Goal: Task Accomplishment & Management: Manage account settings

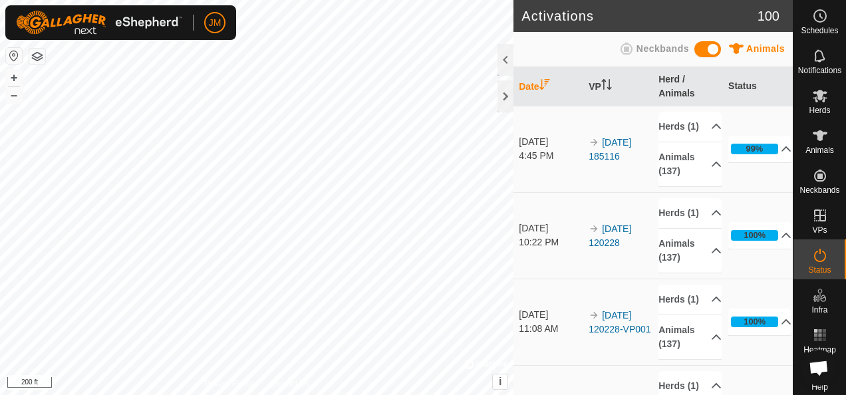
click at [0, 126] on html "JM Schedules Notifications Herds Animals Neckbands VPs Status Infra Heatmap Hel…" at bounding box center [423, 197] width 846 height 395
click at [815, 139] on icon at bounding box center [819, 135] width 15 height 11
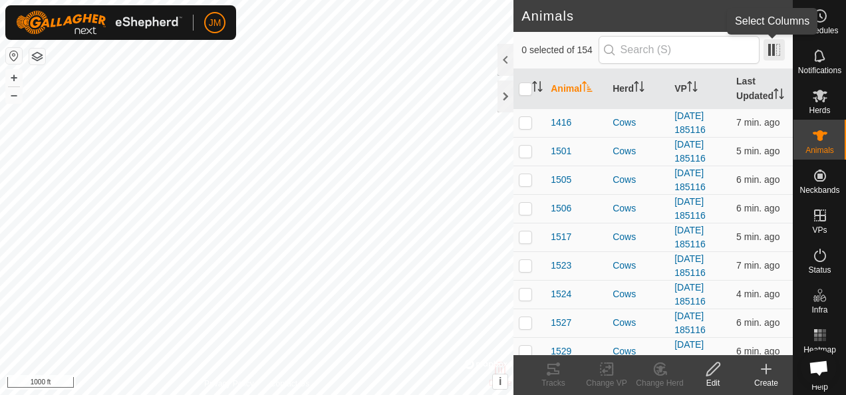
click at [774, 53] on span at bounding box center [773, 49] width 21 height 21
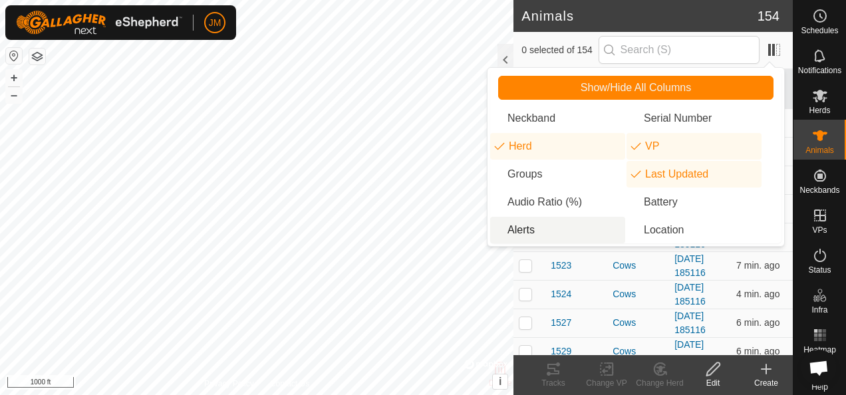
click at [547, 229] on li "Alerts" at bounding box center [557, 230] width 135 height 27
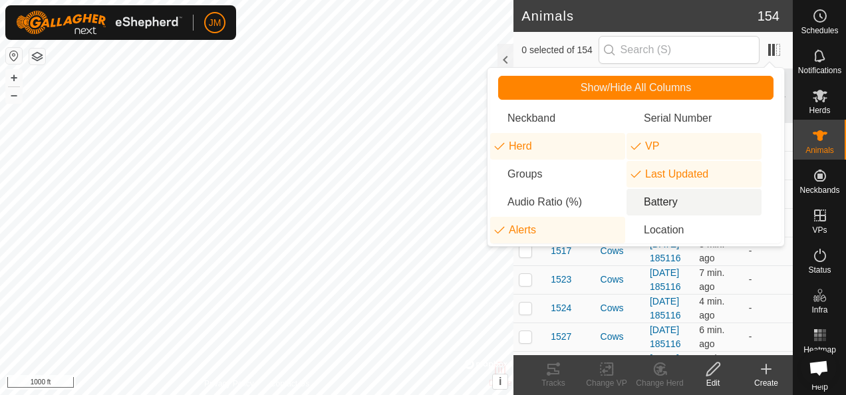
click at [694, 207] on li "Battery" at bounding box center [693, 202] width 135 height 27
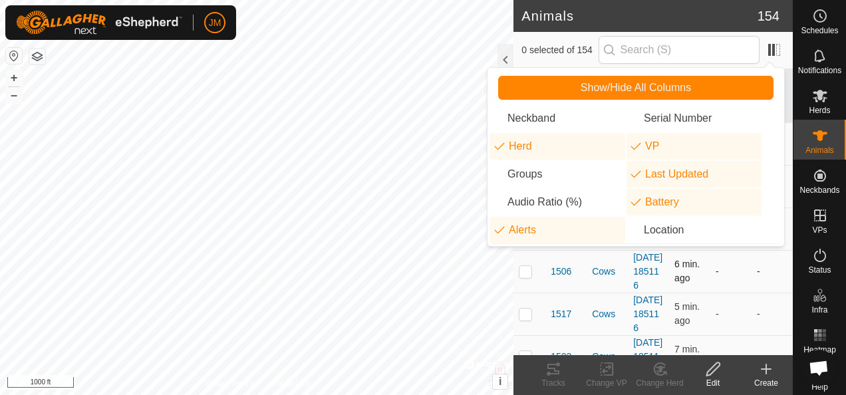
click at [762, 293] on td "-" at bounding box center [771, 271] width 41 height 43
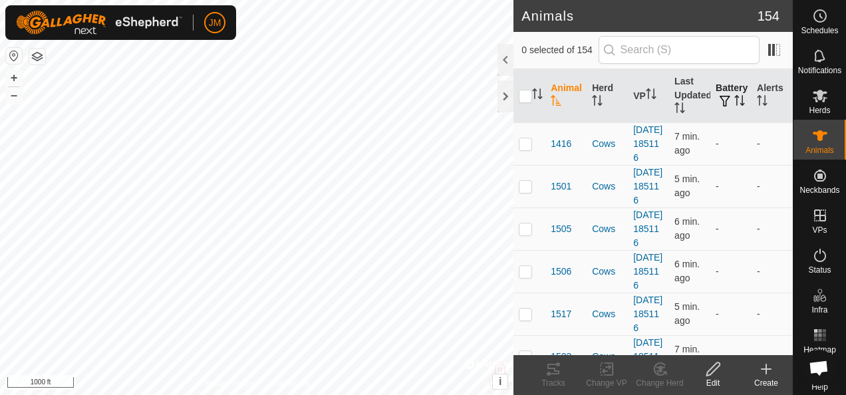
click at [741, 106] on icon "Activate to sort" at bounding box center [741, 100] width 1 height 11
click at [734, 106] on icon "Activate to sort" at bounding box center [739, 100] width 11 height 11
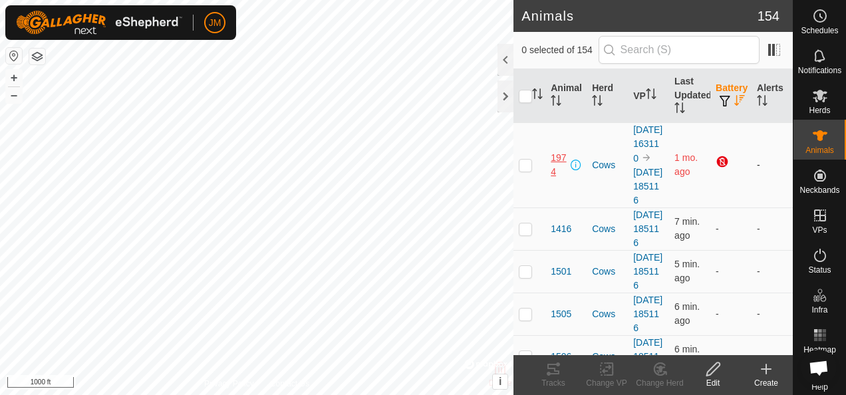
click at [554, 179] on span "1974" at bounding box center [558, 165] width 17 height 28
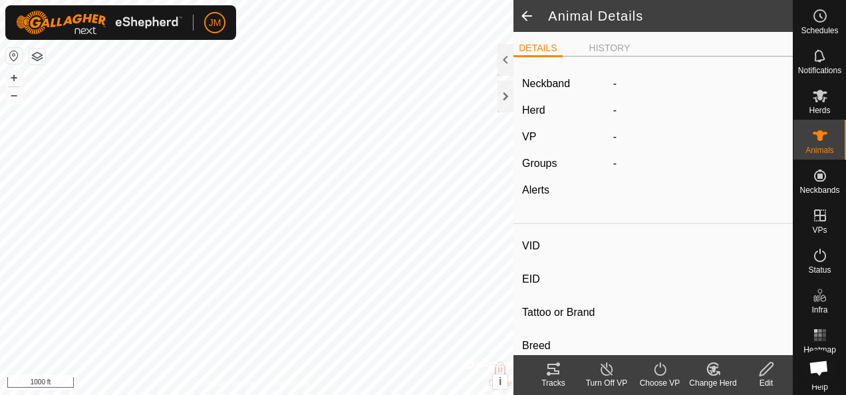
type input "1974"
type input "-"
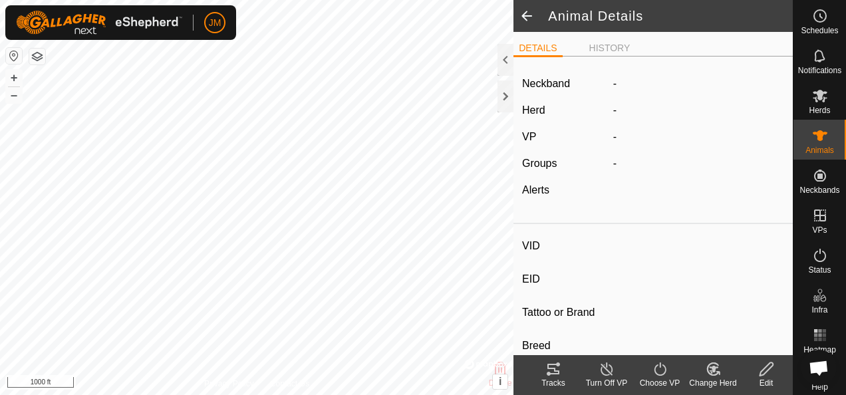
type input "0 kg"
type input "-"
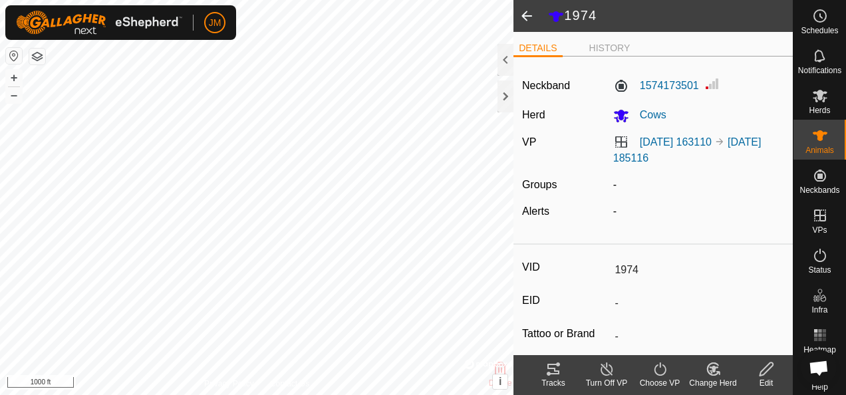
click at [532, 15] on span at bounding box center [526, 16] width 27 height 32
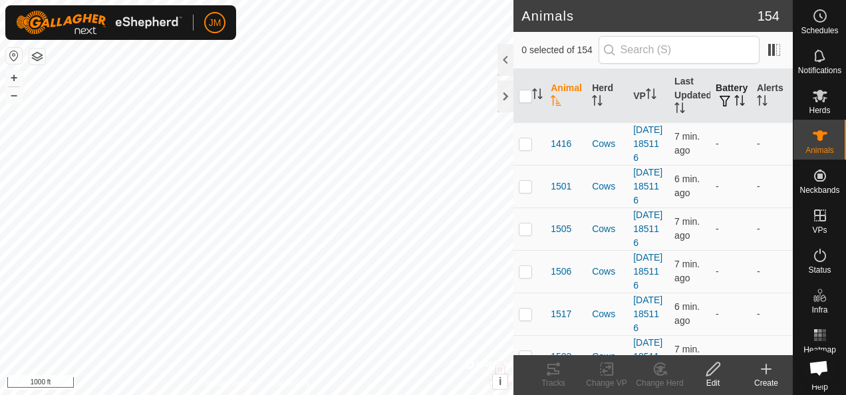
click at [734, 106] on icon "Activate to sort" at bounding box center [739, 100] width 11 height 11
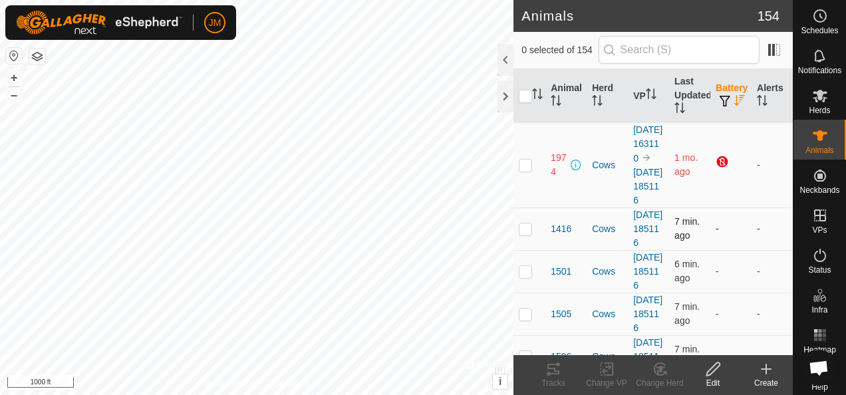
click at [530, 234] on p-checkbox at bounding box center [525, 228] width 13 height 11
checkbox input "true"
click at [525, 170] on p-checkbox at bounding box center [525, 165] width 13 height 11
checkbox input "true"
click at [524, 234] on p-checkbox at bounding box center [525, 228] width 13 height 11
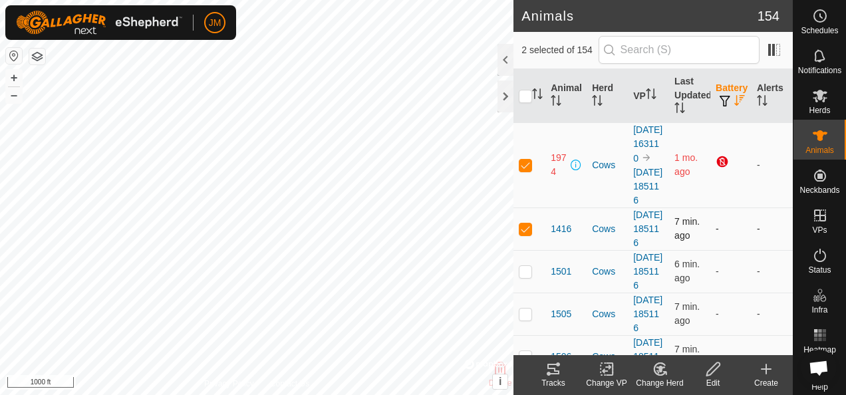
checkbox input "false"
click at [758, 100] on icon "Activate to sort" at bounding box center [762, 100] width 11 height 11
drag, startPoint x: 753, startPoint y: 98, endPoint x: 761, endPoint y: 98, distance: 8.0
click at [758, 98] on icon "Activate to sort" at bounding box center [762, 100] width 11 height 11
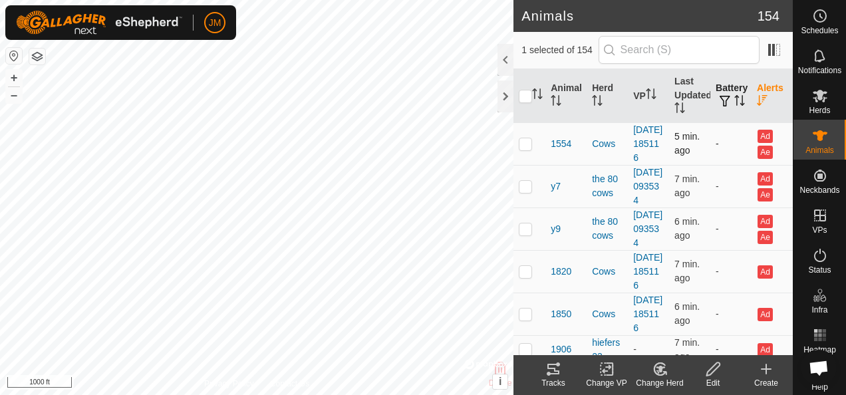
click at [526, 149] on p-checkbox at bounding box center [525, 143] width 13 height 11
checkbox input "true"
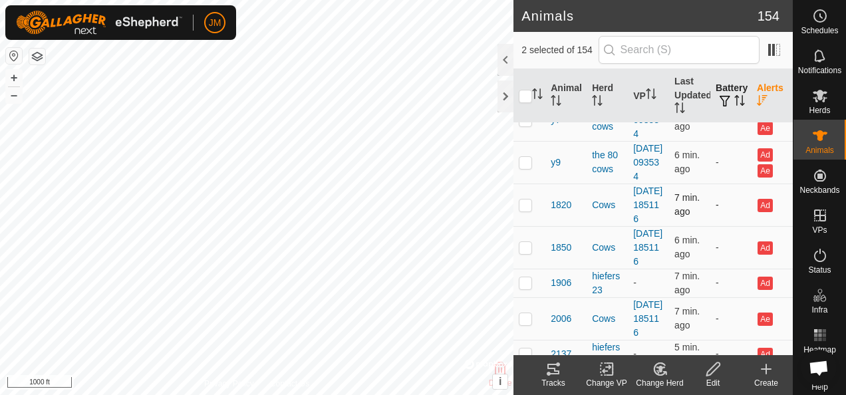
click at [527, 210] on p-checkbox at bounding box center [525, 204] width 13 height 11
checkbox input "true"
click at [527, 253] on p-tablecheckbox at bounding box center [525, 247] width 13 height 11
checkbox input "true"
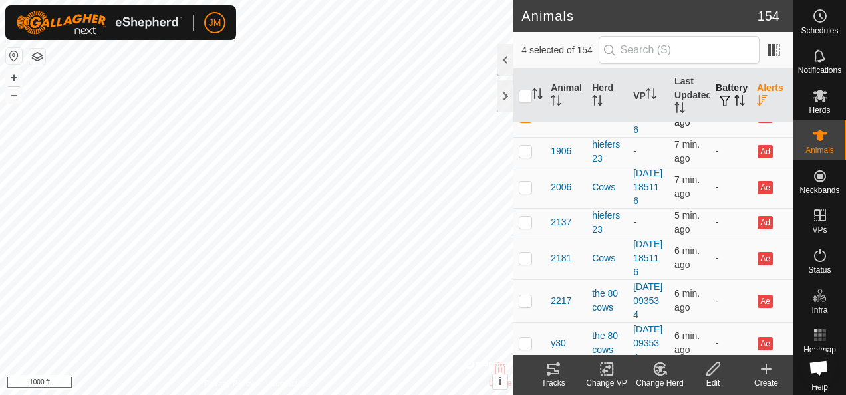
scroll to position [199, 0]
click at [525, 155] on p-checkbox at bounding box center [525, 149] width 13 height 11
checkbox input "true"
click at [529, 207] on td at bounding box center [529, 185] width 32 height 43
click at [524, 191] on p-checkbox at bounding box center [525, 185] width 13 height 11
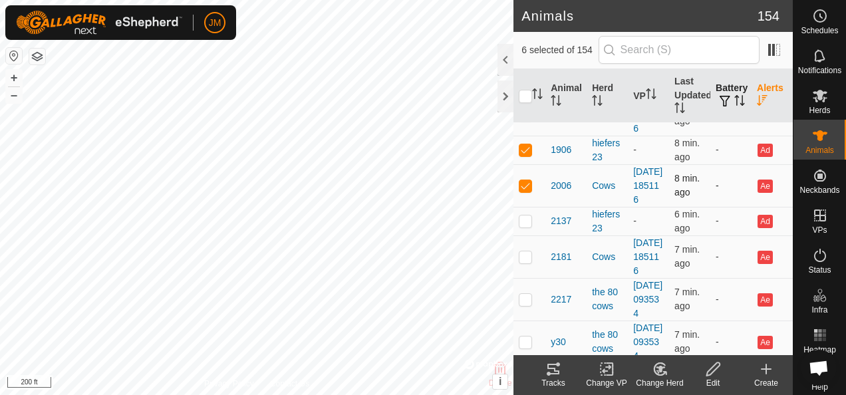
checkbox input "false"
click at [521, 226] on p-checkbox at bounding box center [525, 220] width 13 height 11
checkbox input "true"
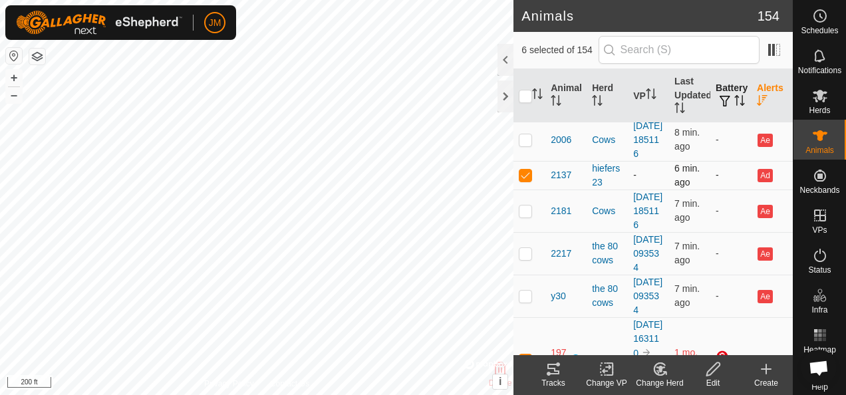
scroll to position [266, 0]
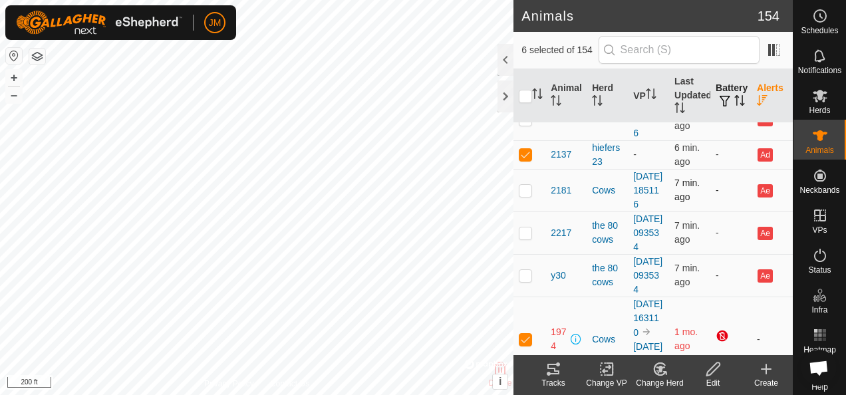
click at [527, 195] on p-checkbox at bounding box center [525, 190] width 13 height 11
checkbox input "true"
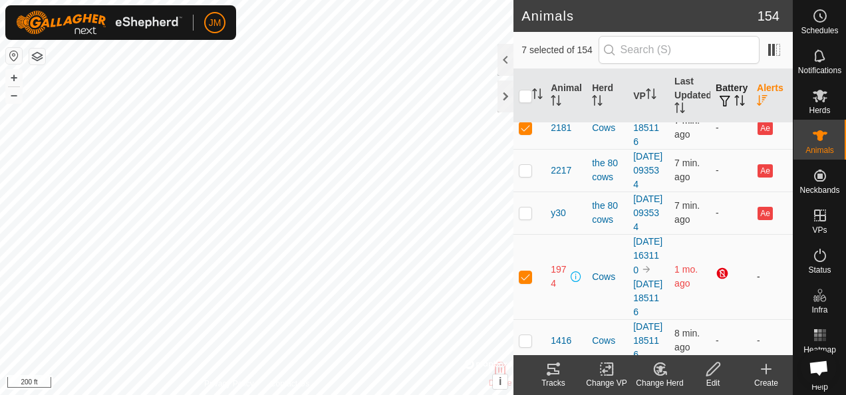
scroll to position [399, 0]
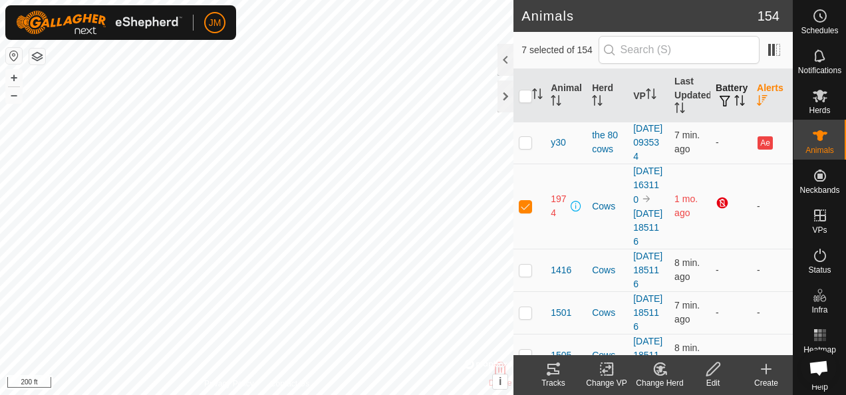
click at [527, 105] on p-checkbox at bounding box center [525, 99] width 13 height 11
click at [529, 105] on p-checkbox at bounding box center [525, 99] width 13 height 11
checkbox input "false"
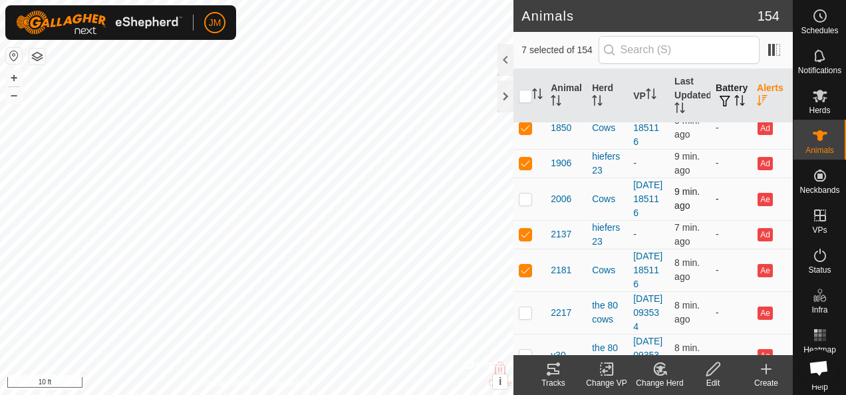
scroll to position [133, 0]
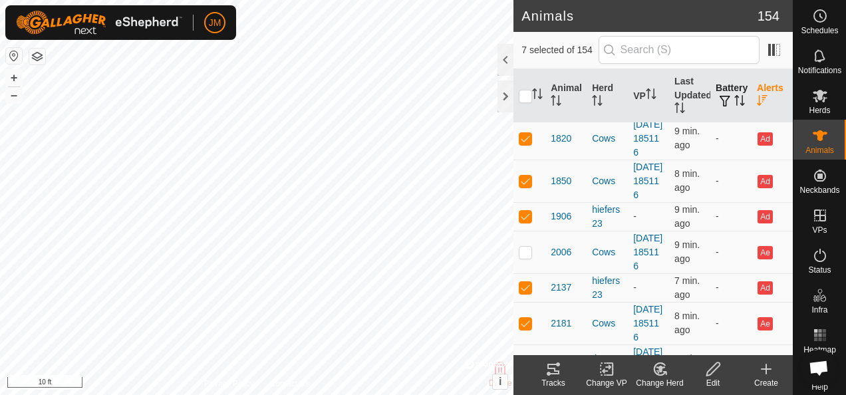
click at [530, 101] on p-checkbox at bounding box center [525, 95] width 13 height 11
click at [529, 101] on p-checkbox at bounding box center [525, 95] width 13 height 11
checkbox input "false"
